Goal: Book appointment/travel/reservation

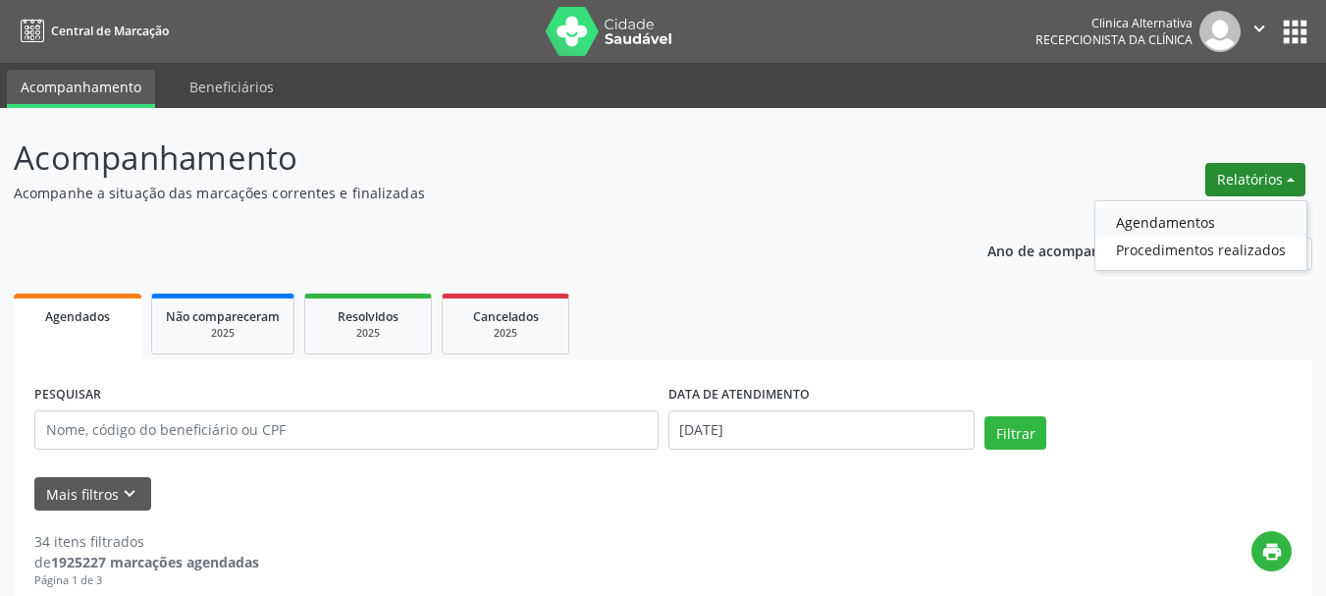
click at [1154, 220] on link "Agendamentos" at bounding box center [1200, 221] width 211 height 27
select select "8"
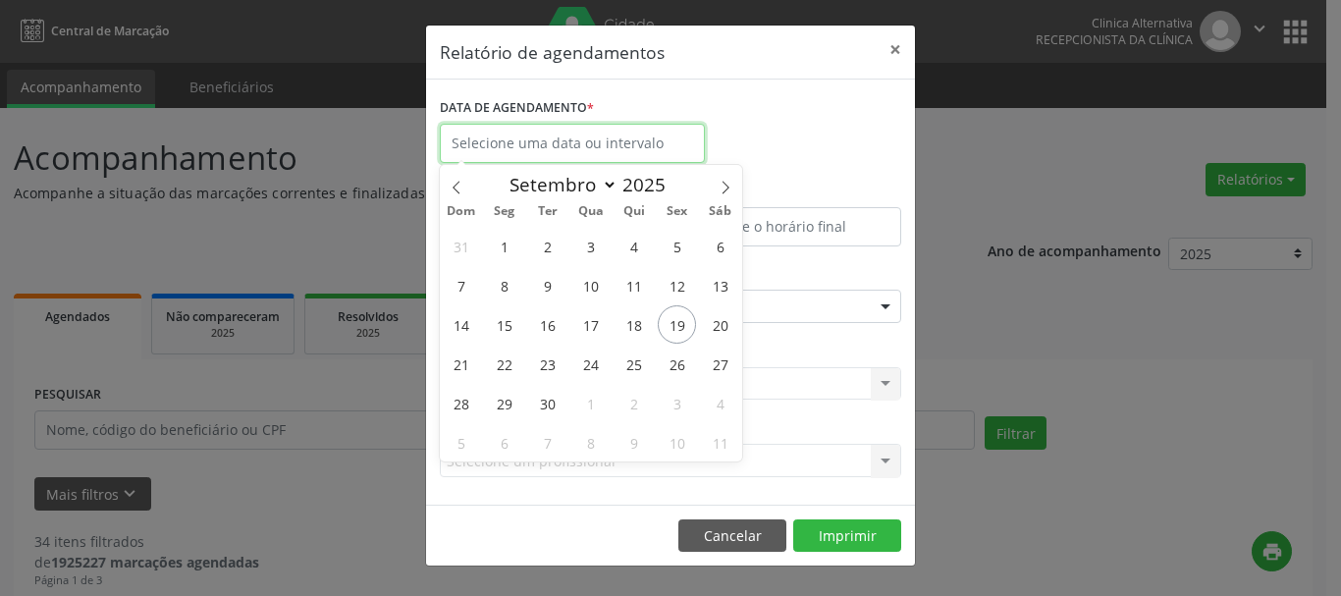
click at [582, 137] on input "text" at bounding box center [572, 143] width 265 height 39
click at [690, 327] on span "19" at bounding box center [677, 324] width 38 height 38
type input "[DATE]"
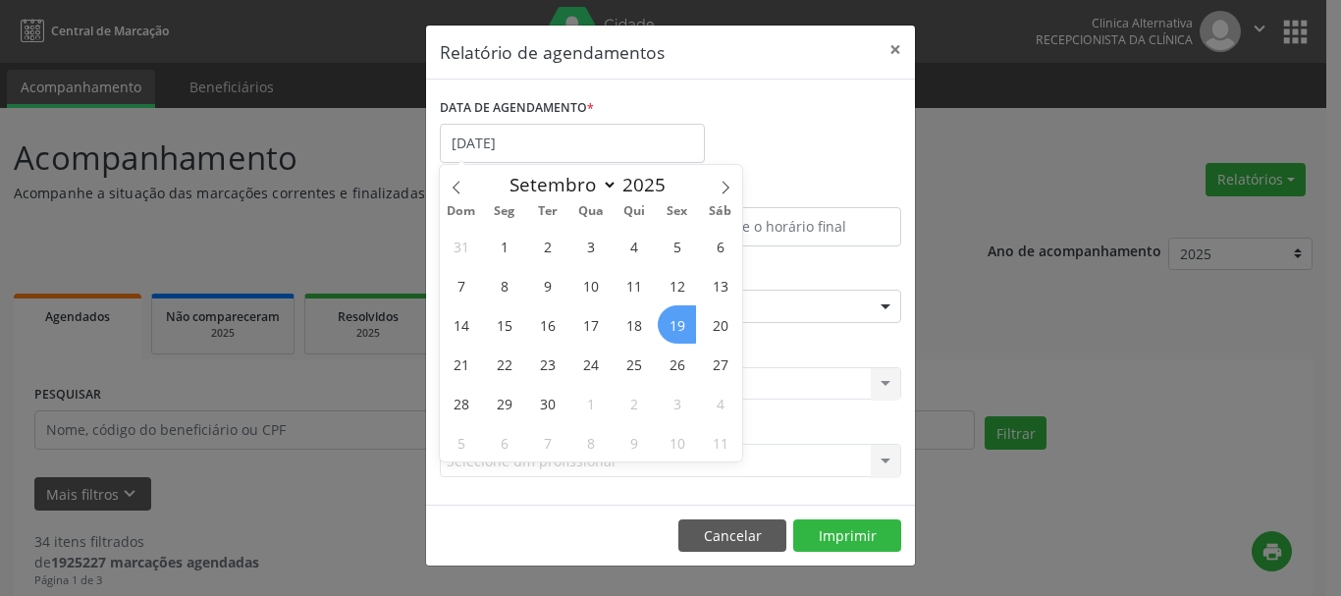
click at [676, 323] on span "19" at bounding box center [677, 324] width 38 height 38
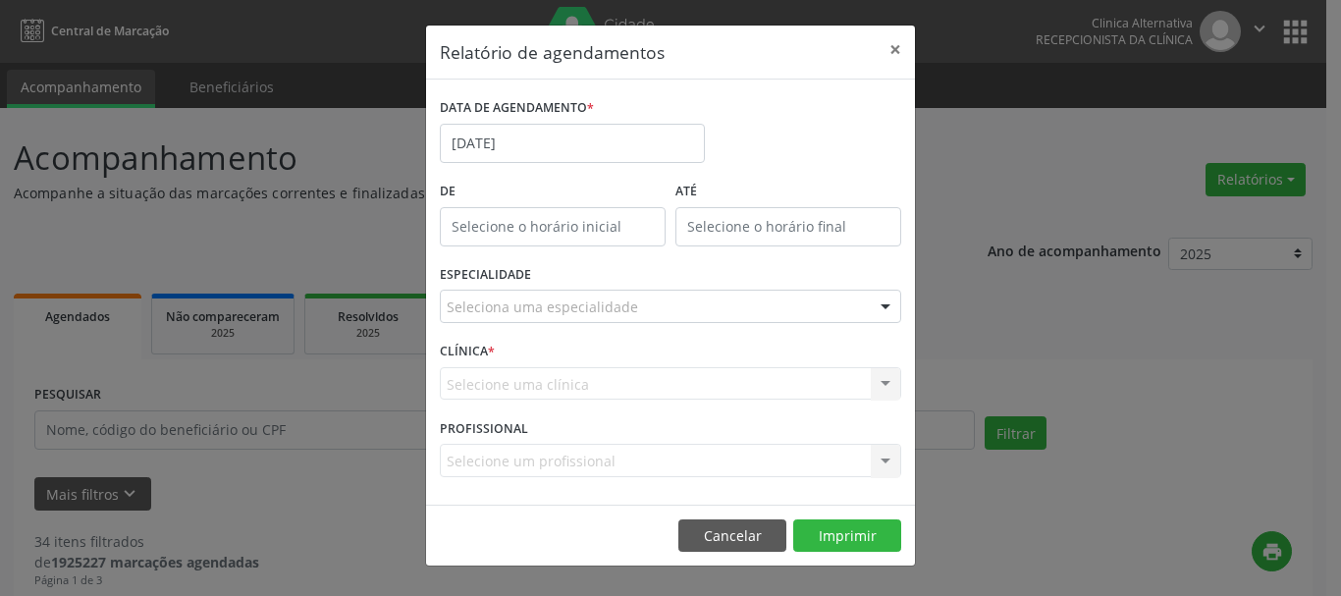
click at [577, 328] on div "ESPECIALIDADE Seleciona uma especialidade Todas as especialidades Alergologia A…" at bounding box center [670, 298] width 471 height 77
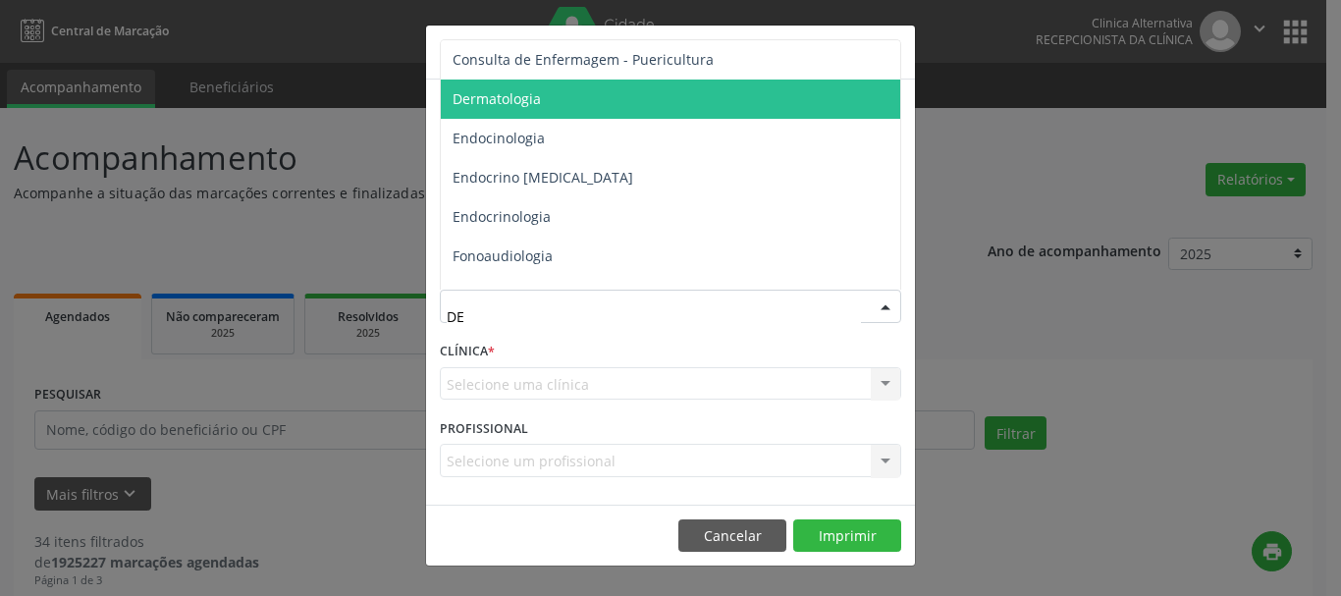
scroll to position [237, 0]
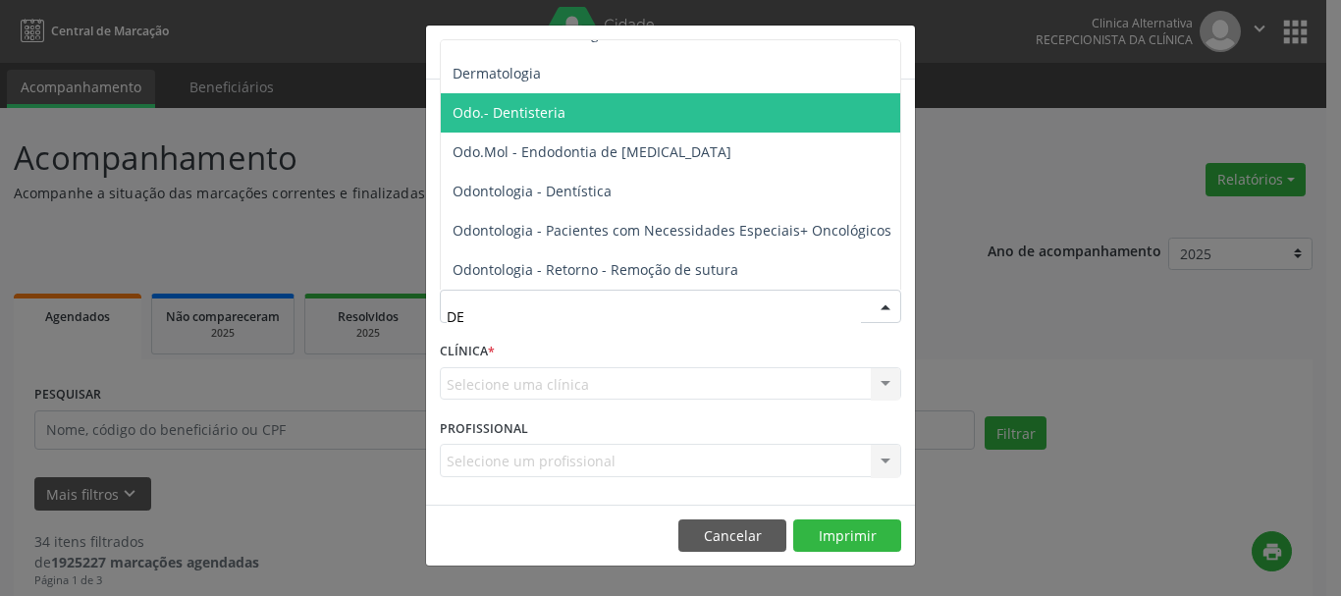
type input "DER"
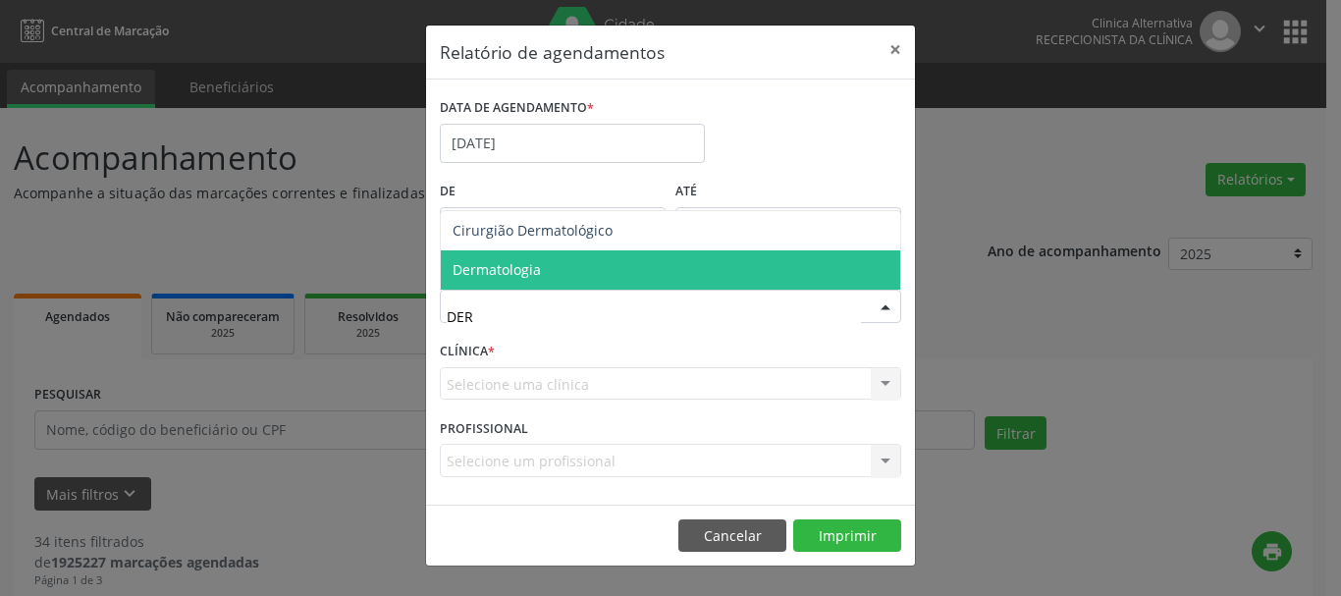
scroll to position [0, 0]
click at [552, 272] on span "Dermatologia" at bounding box center [670, 269] width 459 height 39
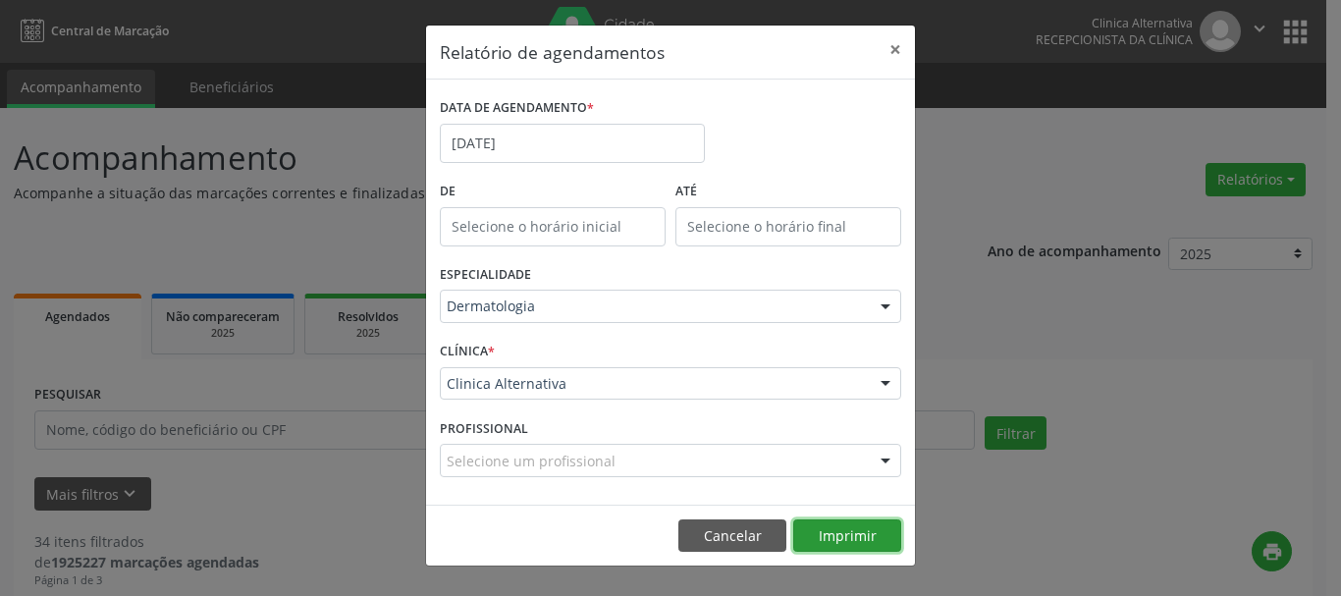
click at [842, 526] on button "Imprimir" at bounding box center [847, 535] width 108 height 33
